Goal: Navigation & Orientation: Find specific page/section

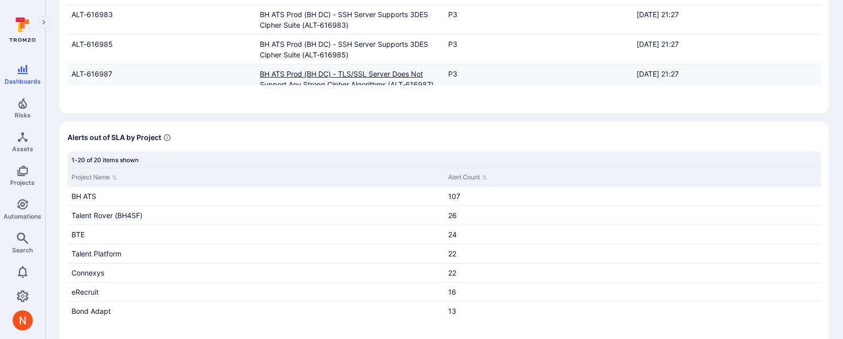
scroll to position [105, 0]
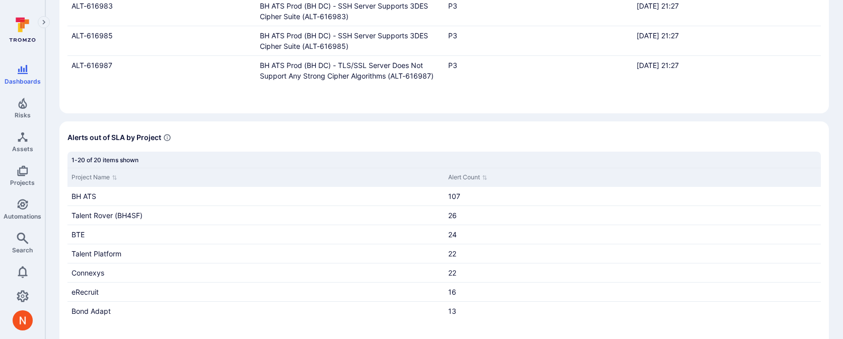
click at [337, 122] on section "Alerts out of SLA by Project 1-20 of 20 items shown Project Name Alert Count BH…" at bounding box center [444, 234] width 770 height 226
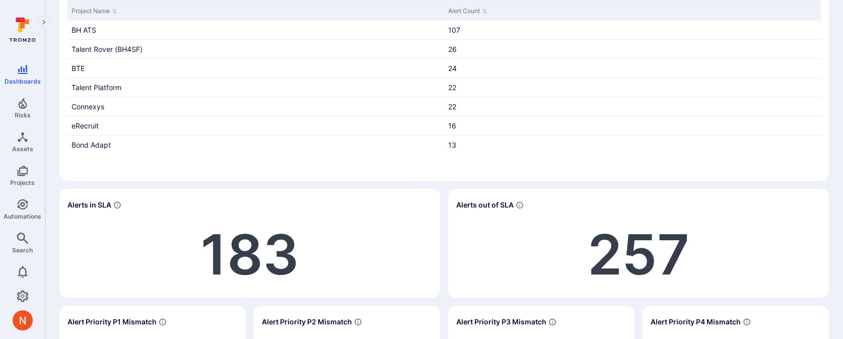
scroll to position [502, 0]
